Goal: Use online tool/utility: Use online tool/utility

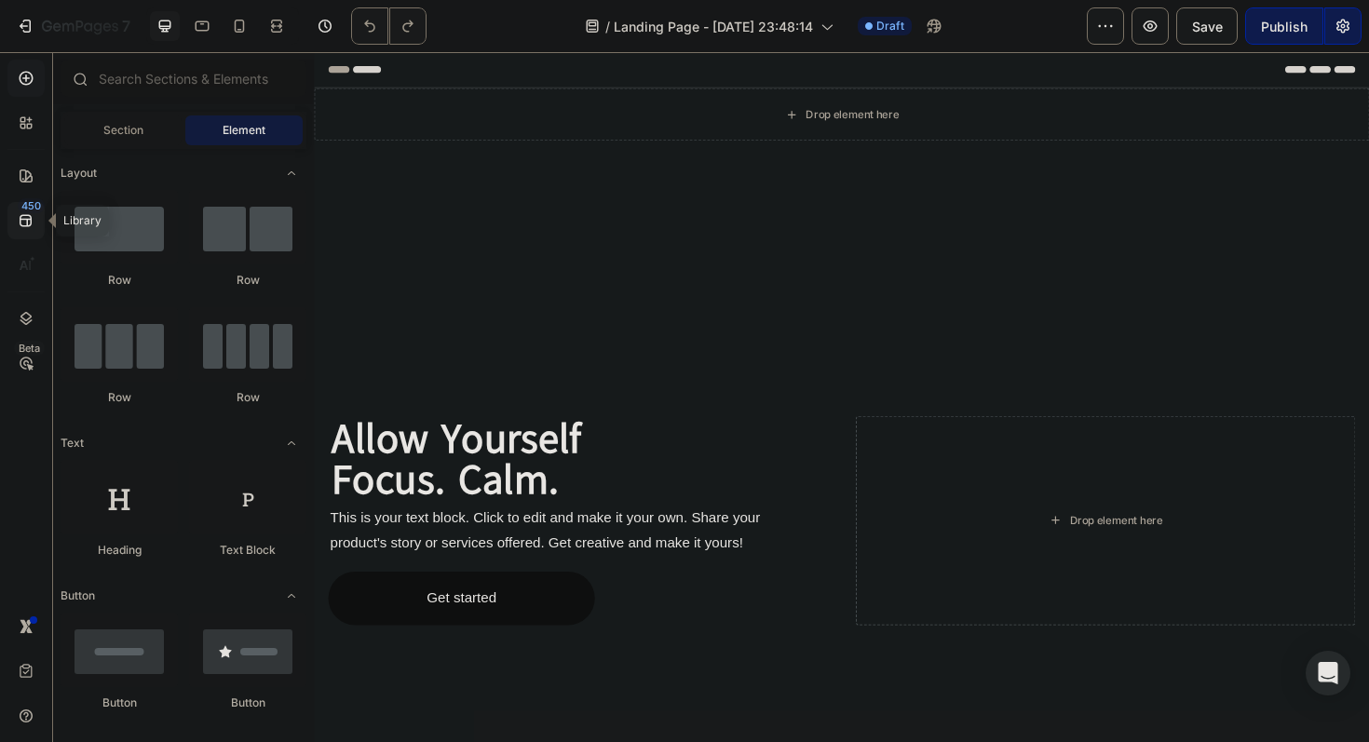
click at [30, 202] on div "450" at bounding box center [31, 205] width 27 height 15
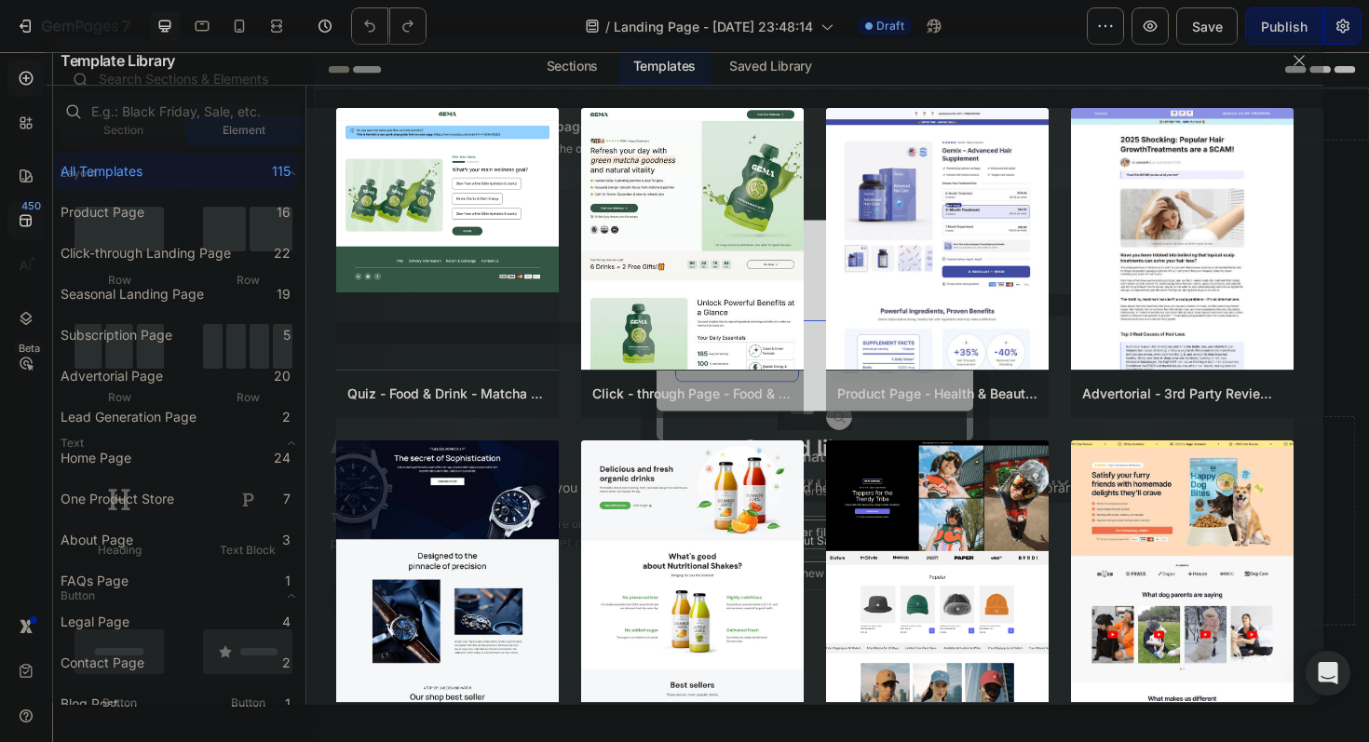
click at [30, 248] on div at bounding box center [684, 371] width 1369 height 742
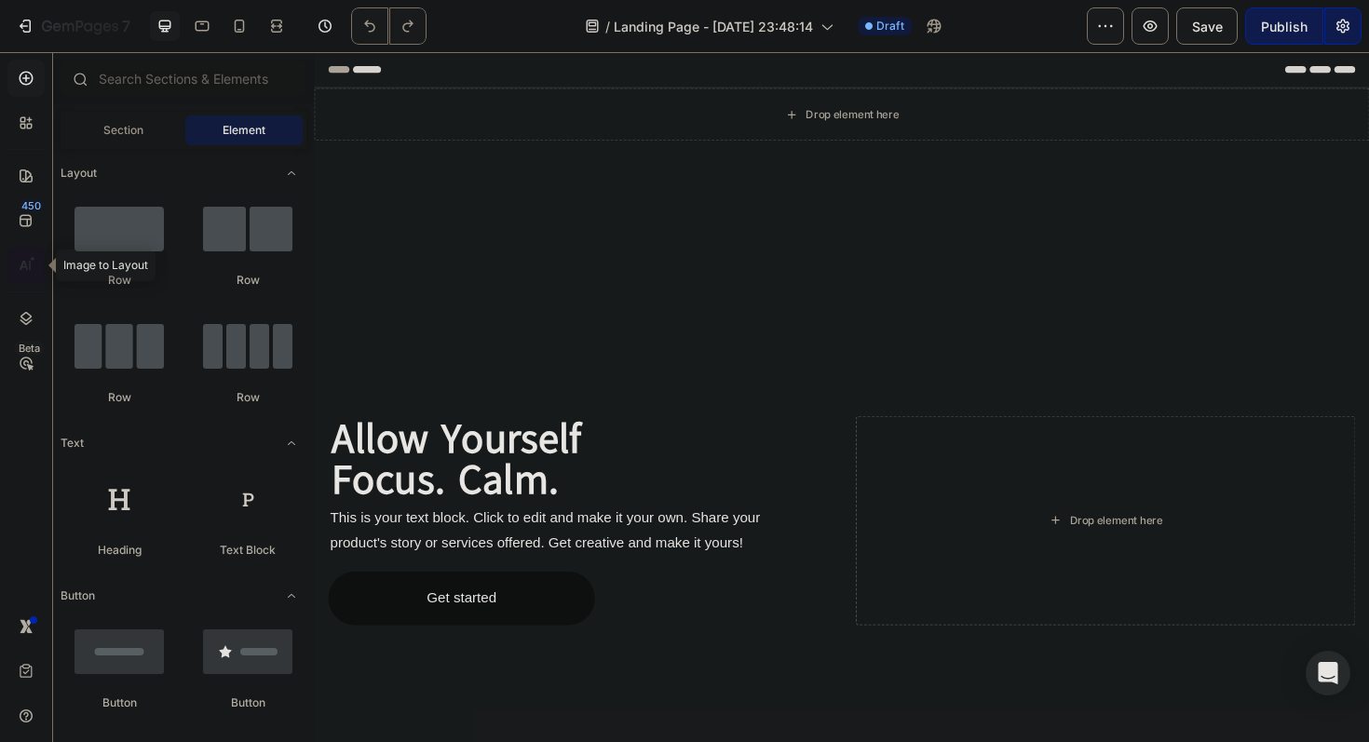
click at [30, 263] on icon at bounding box center [30, 265] width 2 height 9
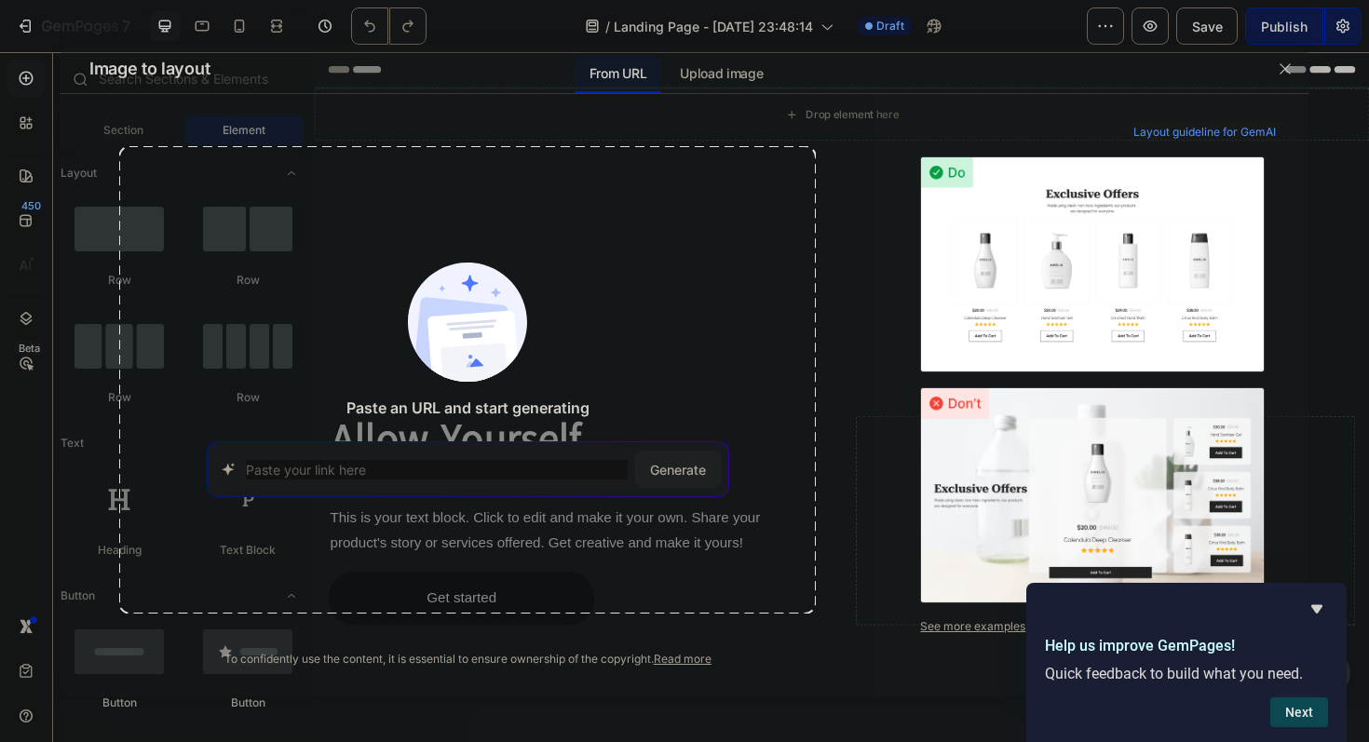
click at [361, 461] on input at bounding box center [437, 470] width 382 height 20
paste input "[URL][DOMAIN_NAME]"
type input "[URL][DOMAIN_NAME]"
click at [689, 461] on span "Generate" at bounding box center [678, 470] width 56 height 20
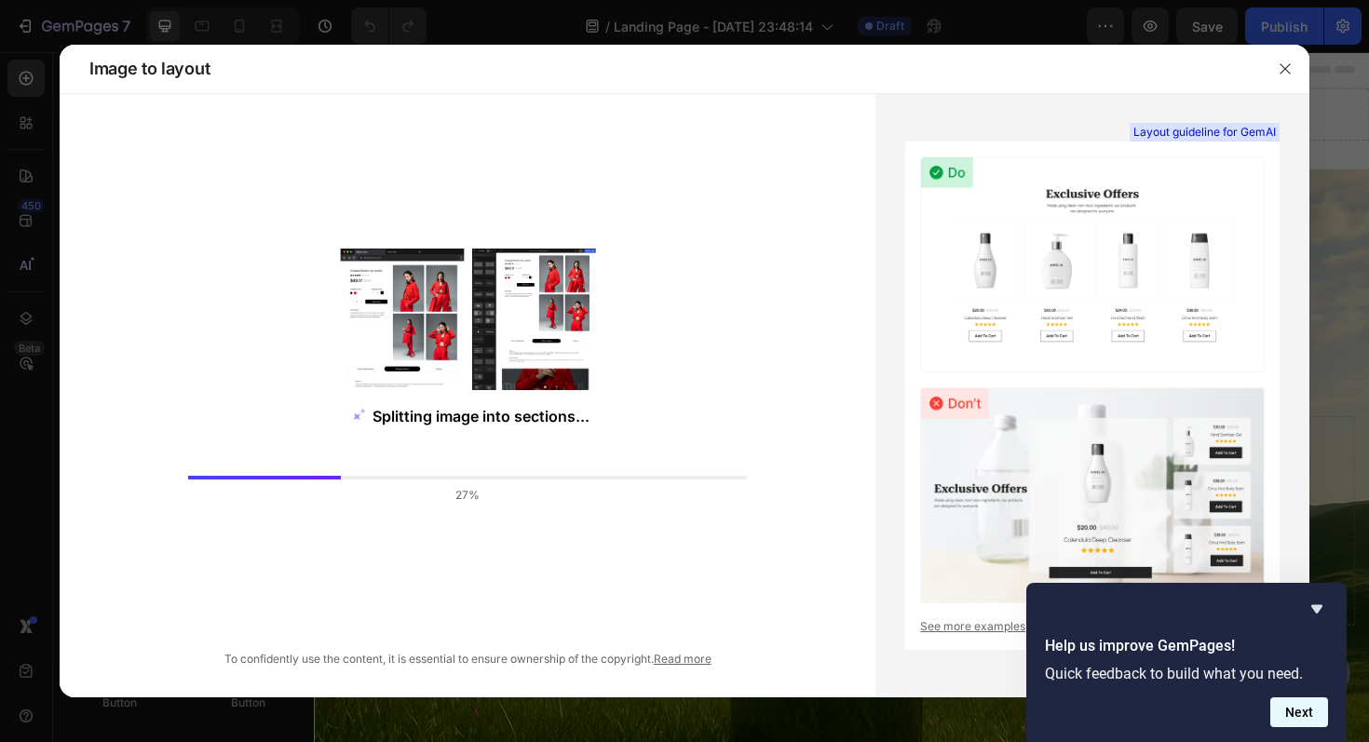
click at [1301, 719] on button "Next" at bounding box center [1300, 713] width 58 height 30
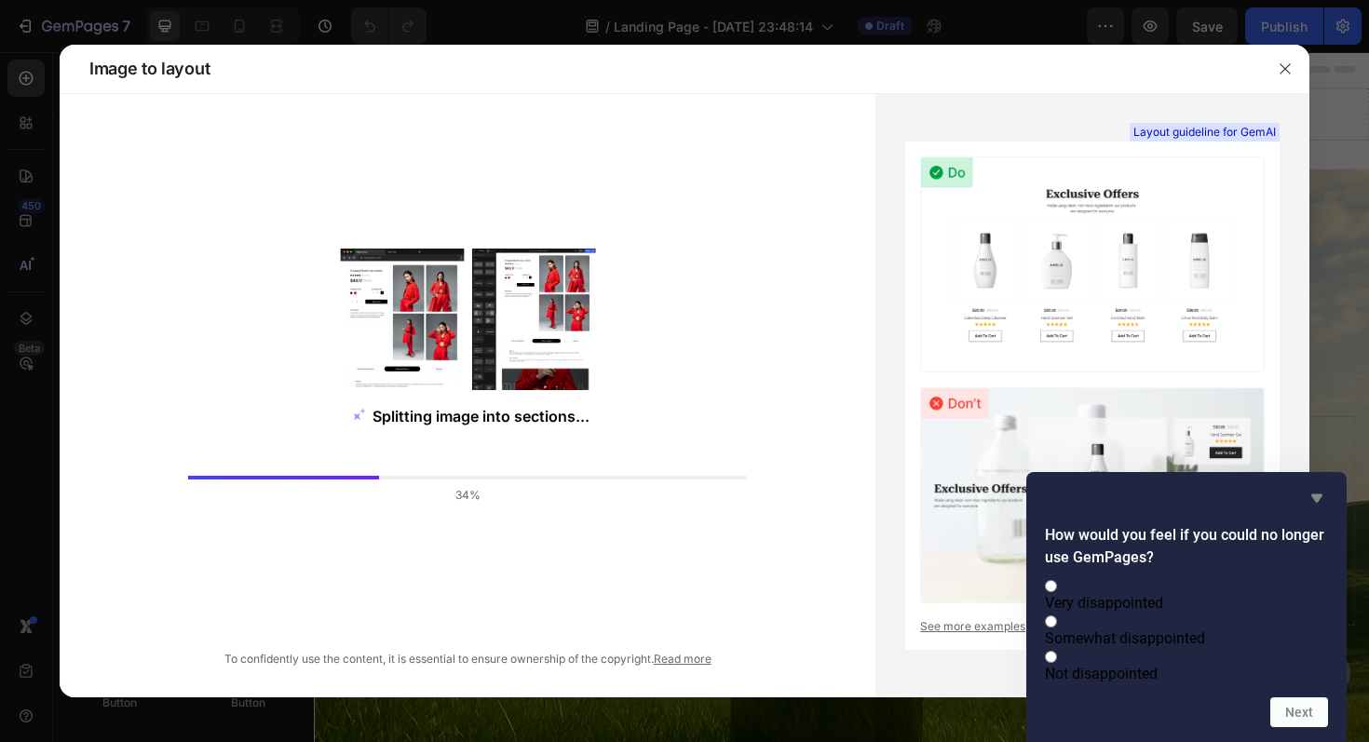
click at [1320, 495] on icon "Hide survey" at bounding box center [1317, 499] width 11 height 8
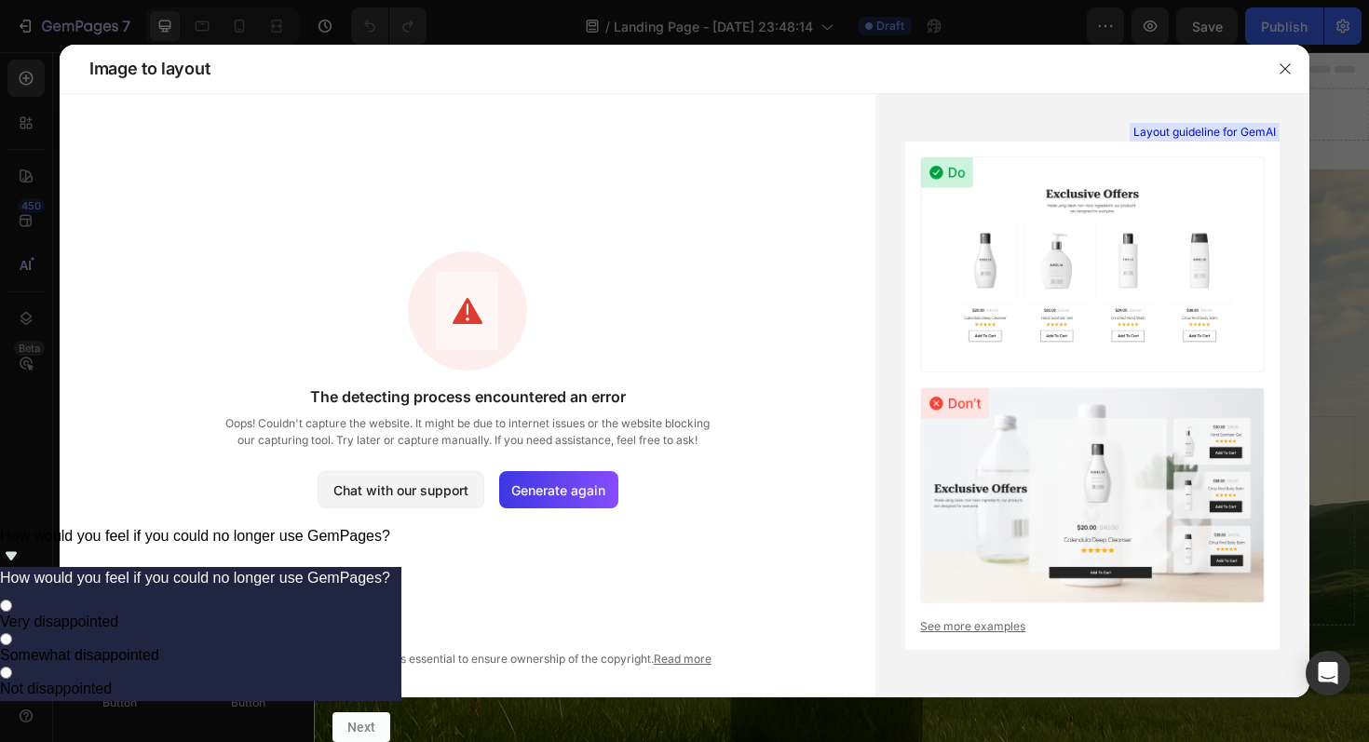
click at [371, 443] on span "Oops! Couldn't capture the website. It might be due to internet issues or the w…" at bounding box center [468, 432] width 494 height 34
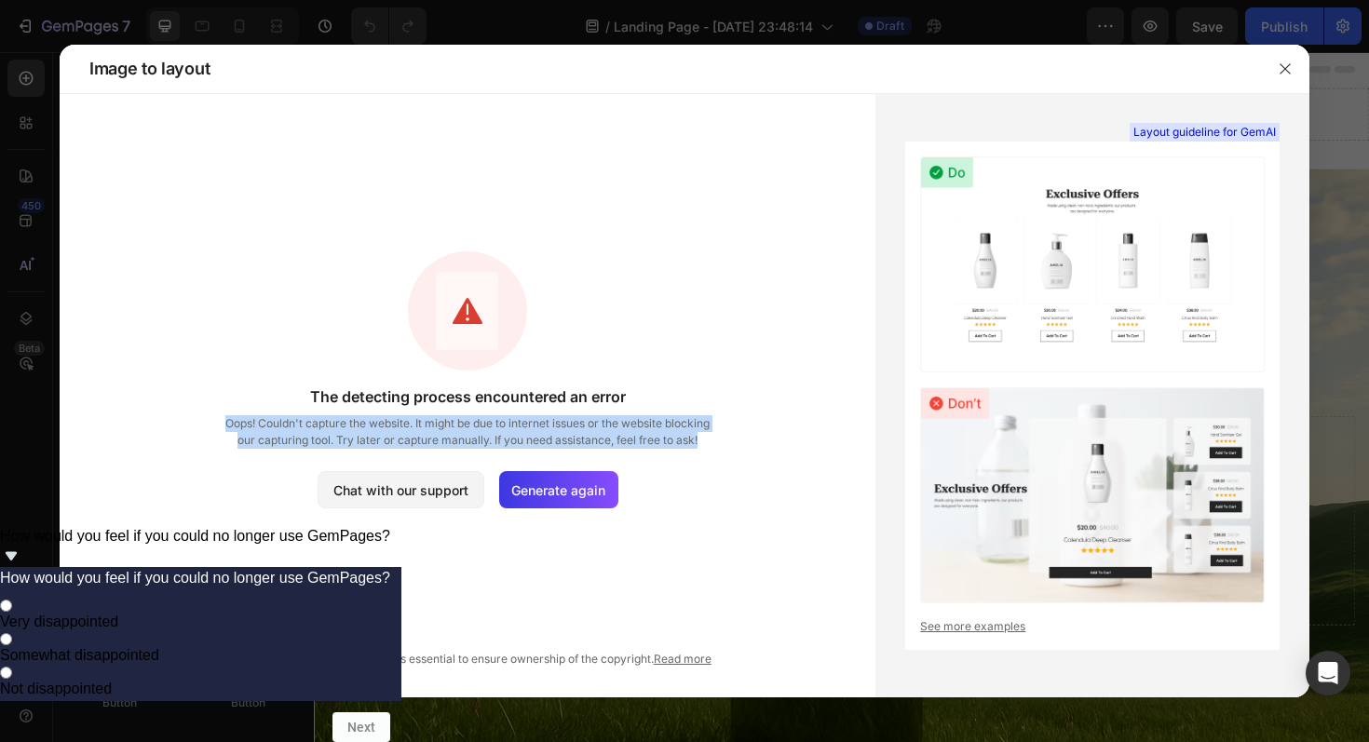
click at [371, 443] on span "Oops! Couldn't capture the website. It might be due to internet issues or the w…" at bounding box center [468, 432] width 494 height 34
click at [666, 438] on span "Oops! Couldn't capture the website. It might be due to internet issues or the w…" at bounding box center [468, 432] width 494 height 34
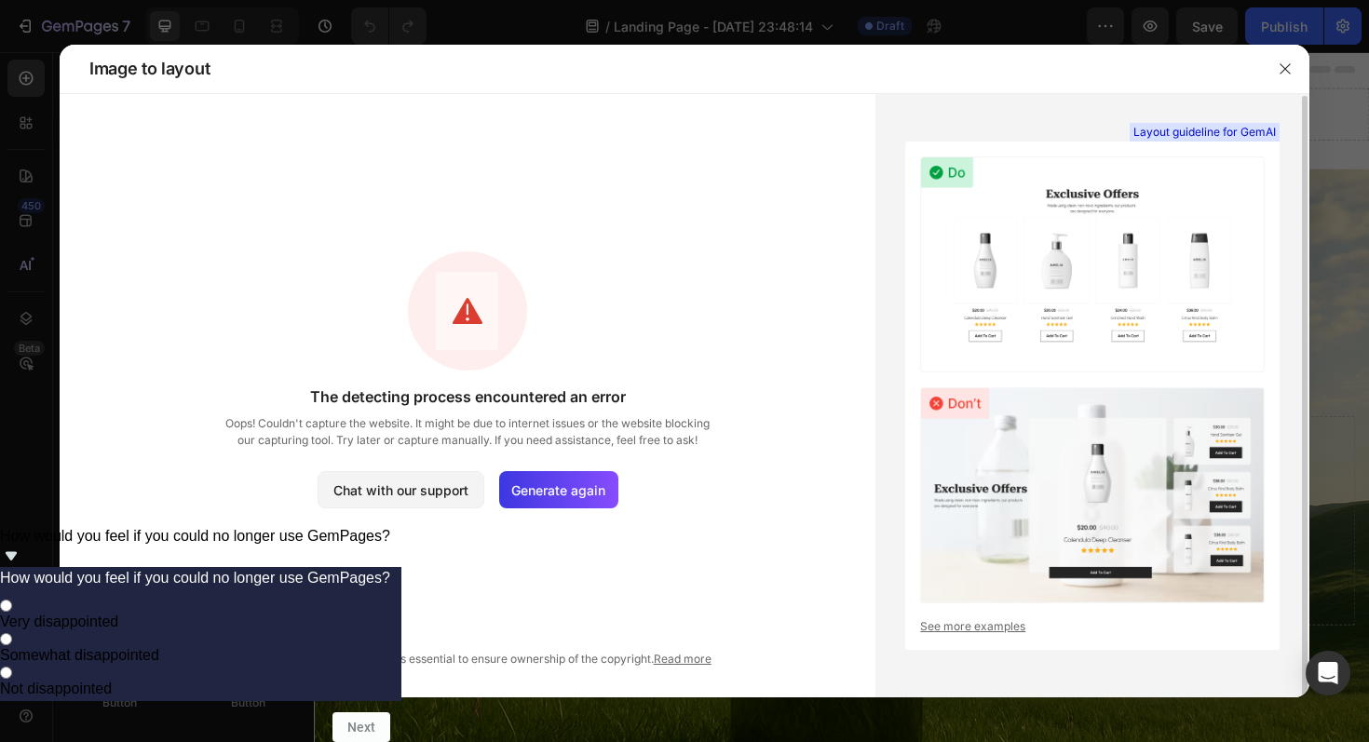
scroll to position [1, 0]
drag, startPoint x: 323, startPoint y: 656, endPoint x: 765, endPoint y: 614, distance: 443.6
click at [763, 615] on div "The detecting process encountered an error Oops! Couldn't capture the website. …" at bounding box center [468, 407] width 816 height 522
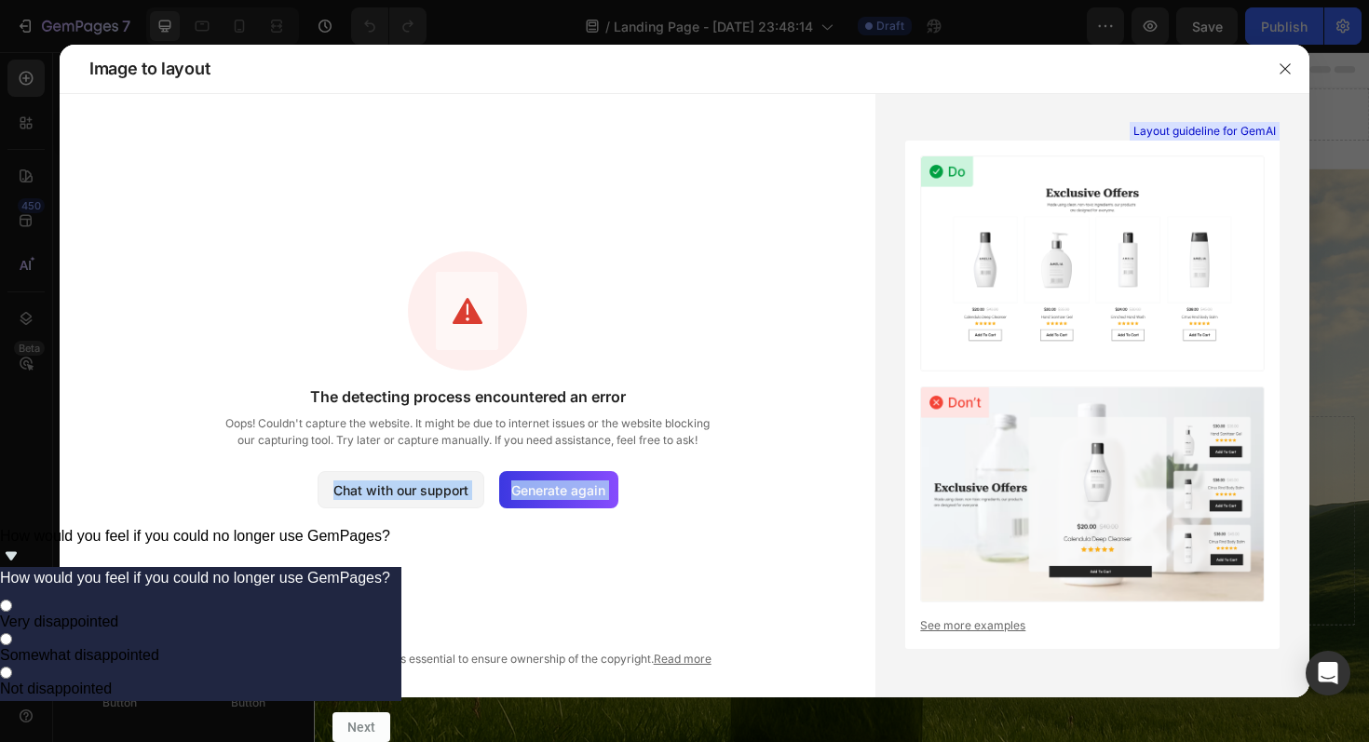
click at [765, 614] on div "The detecting process encountered an error Oops! Couldn't capture the website. …" at bounding box center [468, 407] width 816 height 522
click at [344, 438] on span "Oops! Couldn't capture the website. It might be due to internet issues or the w…" at bounding box center [468, 432] width 494 height 34
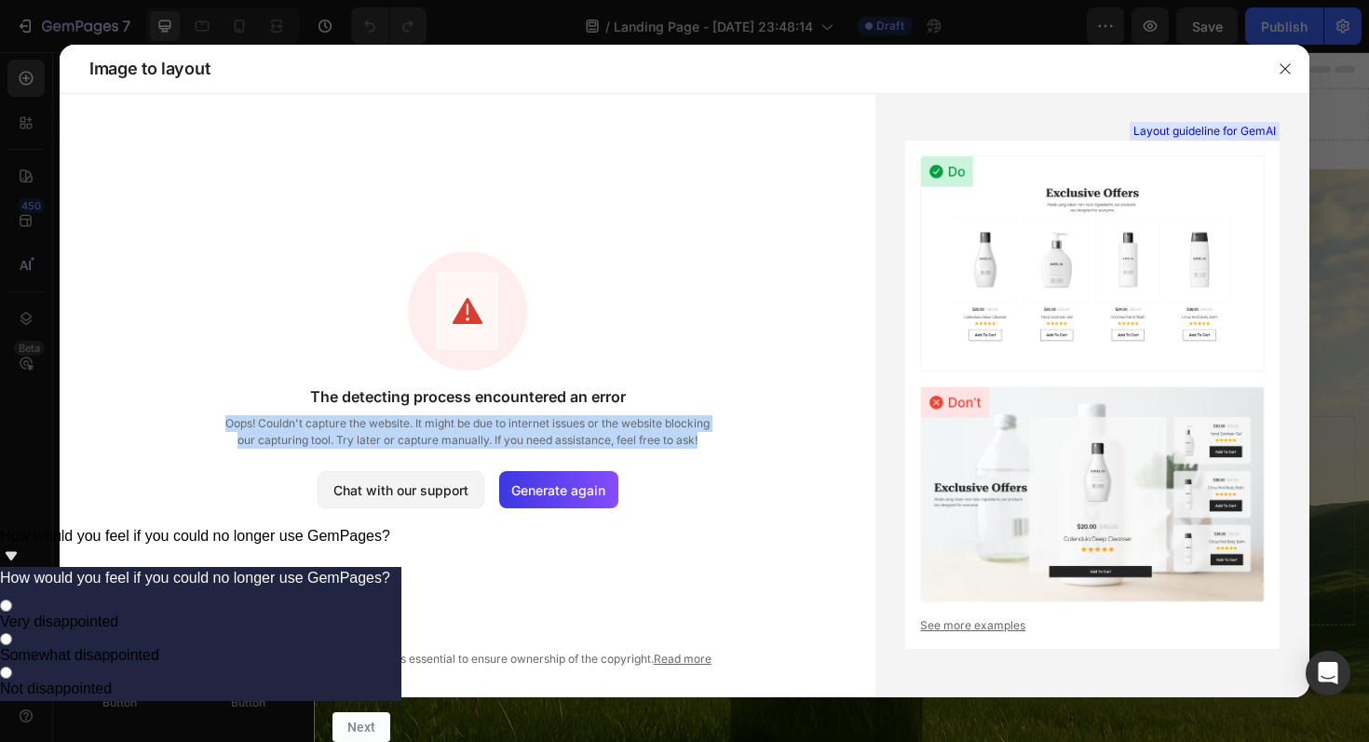
click at [344, 438] on span "Oops! Couldn't capture the website. It might be due to internet issues or the w…" at bounding box center [468, 432] width 494 height 34
click at [551, 431] on span "Oops! Couldn't capture the website. It might be due to internet issues or the w…" at bounding box center [468, 432] width 494 height 34
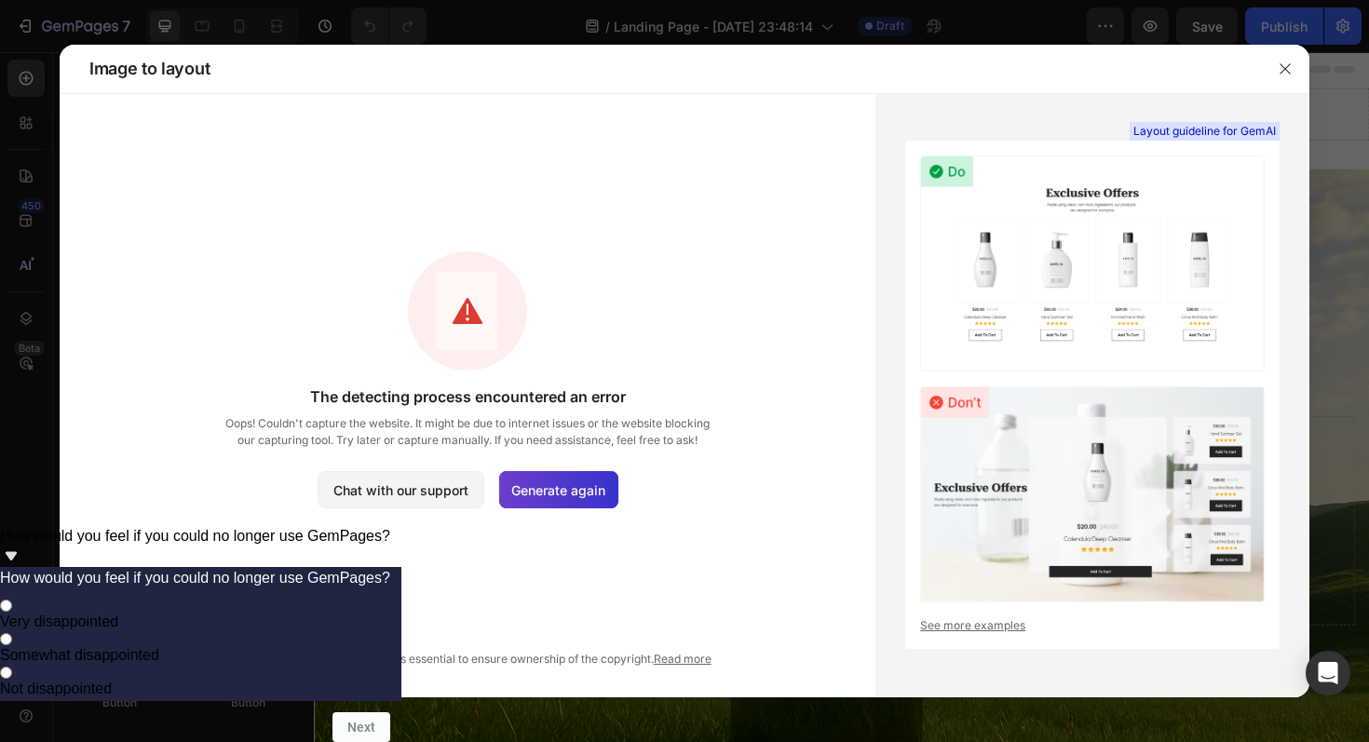
click at [530, 488] on span "Generate again" at bounding box center [558, 491] width 94 height 20
